Goal: Task Accomplishment & Management: Manage account settings

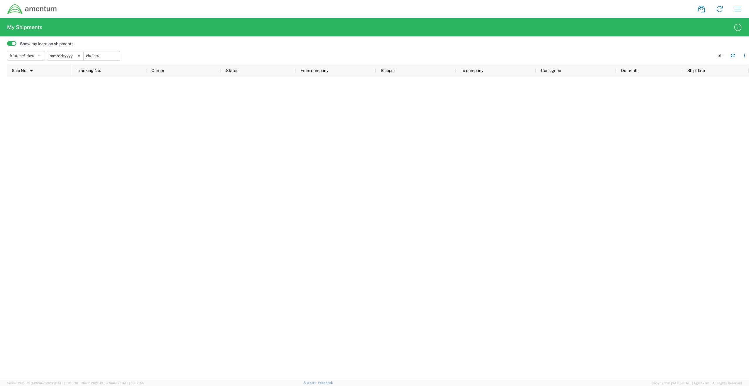
click at [10, 44] on span at bounding box center [11, 43] width 9 height 5
click at [7, 45] on input "checkbox" at bounding box center [7, 45] width 0 height 0
click at [15, 44] on span at bounding box center [11, 43] width 9 height 5
click at [7, 45] on input "checkbox" at bounding box center [7, 45] width 0 height 0
click at [43, 57] on button "Status: Active" at bounding box center [26, 55] width 38 height 9
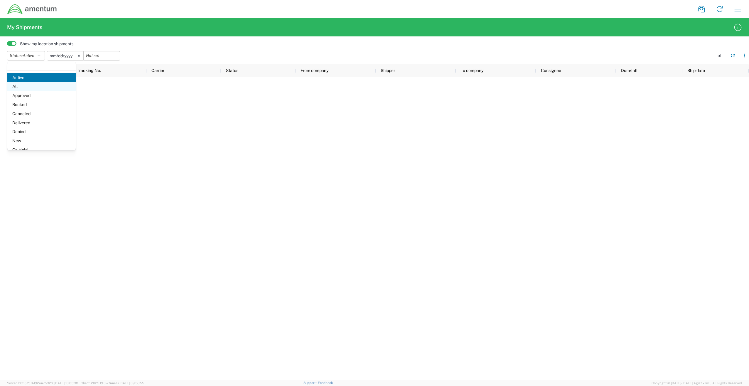
click at [31, 84] on span "All" at bounding box center [41, 86] width 68 height 9
